Goal: Task Accomplishment & Management: Complete application form

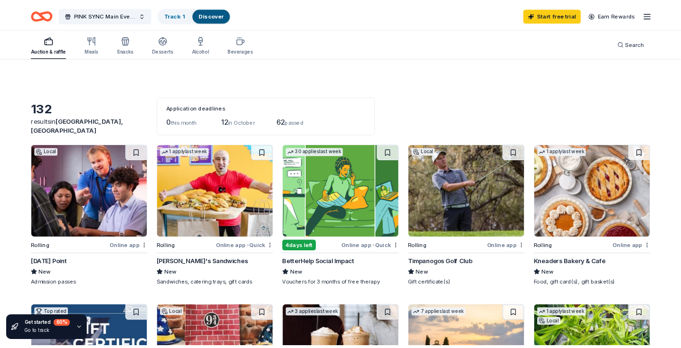
scroll to position [48, 0]
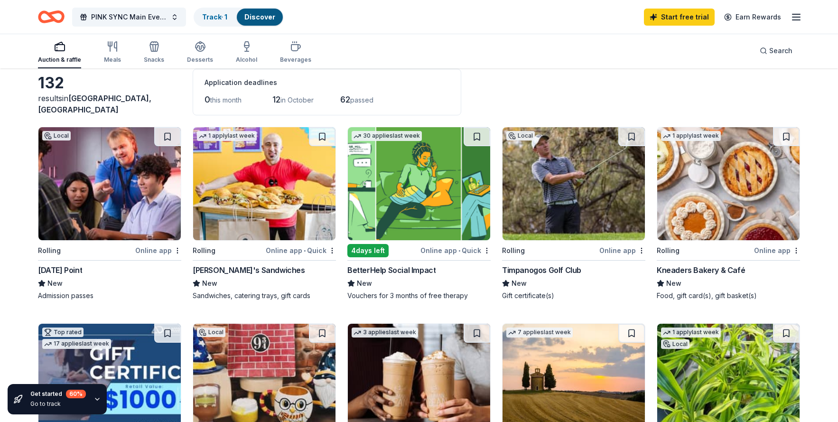
click at [130, 193] on img at bounding box center [109, 183] width 142 height 113
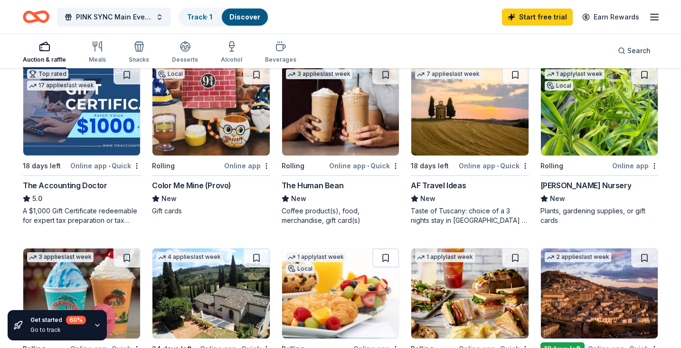
scroll to position [294, 0]
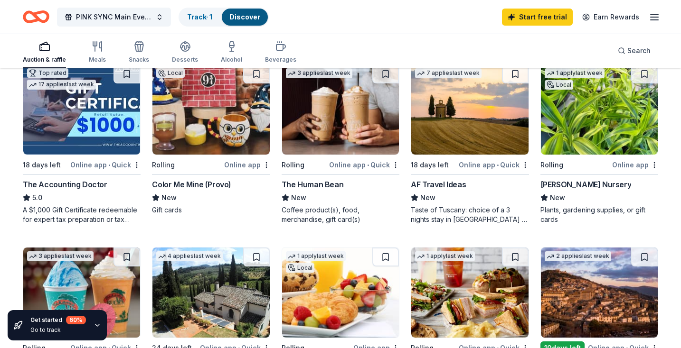
click at [185, 183] on div "Color Me Mine (Provo)" at bounding box center [191, 184] width 79 height 11
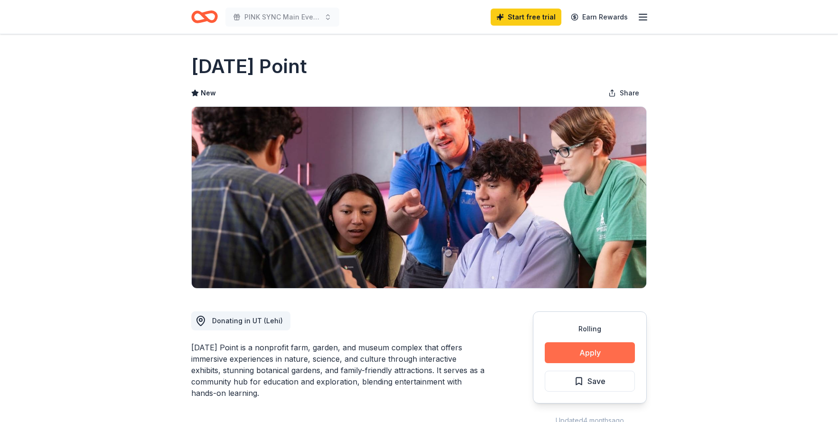
click at [577, 353] on button "Apply" at bounding box center [590, 352] width 90 height 21
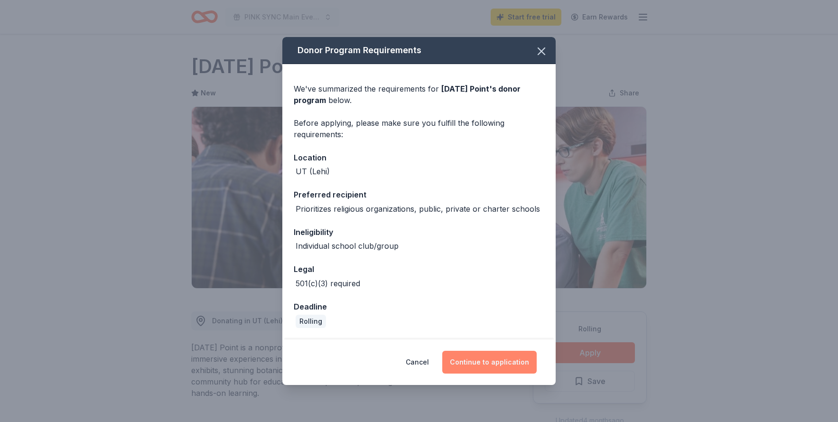
click at [477, 361] on button "Continue to application" at bounding box center [489, 362] width 94 height 23
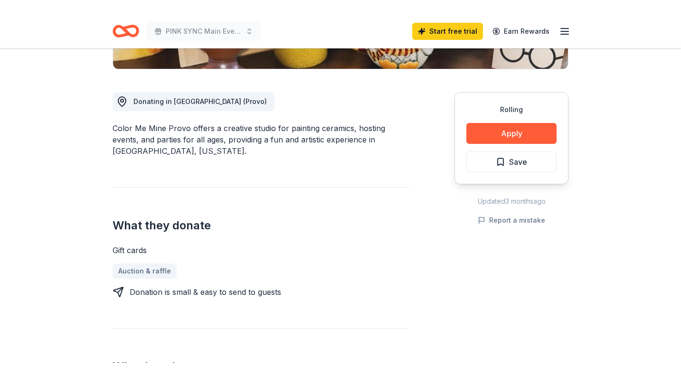
scroll to position [237, 0]
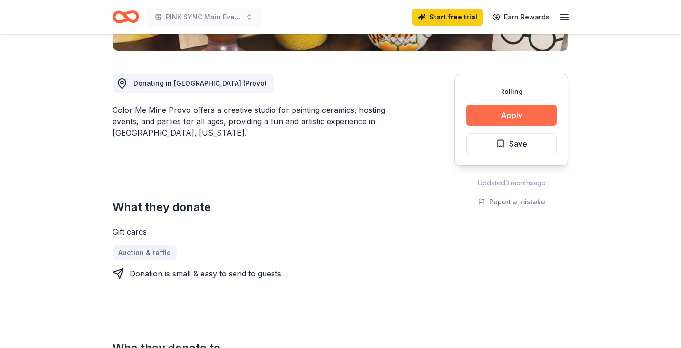
click at [506, 113] on button "Apply" at bounding box center [511, 115] width 90 height 21
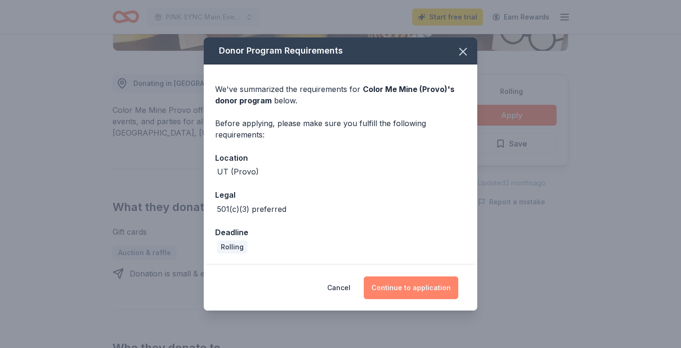
click at [416, 287] on button "Continue to application" at bounding box center [411, 288] width 94 height 23
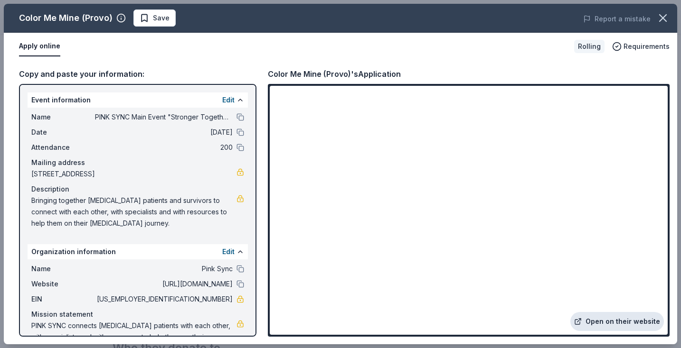
click at [595, 320] on link "Open on their website" at bounding box center [616, 321] width 93 height 19
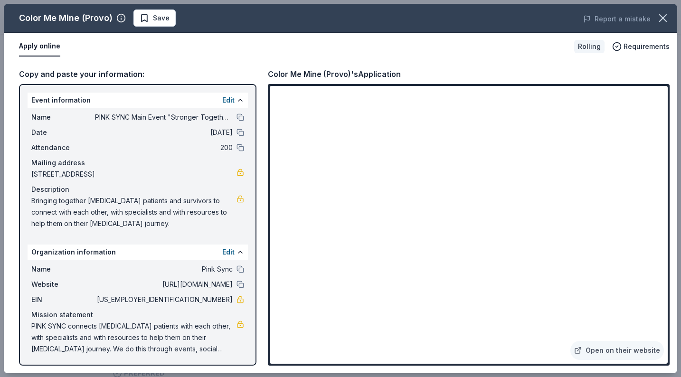
drag, startPoint x: 191, startPoint y: 298, endPoint x: 226, endPoint y: 299, distance: 34.6
click at [226, 299] on span "[US_EMPLOYER_IDENTIFICATION_NUMBER]" at bounding box center [164, 299] width 138 height 11
